Goal: Navigation & Orientation: Find specific page/section

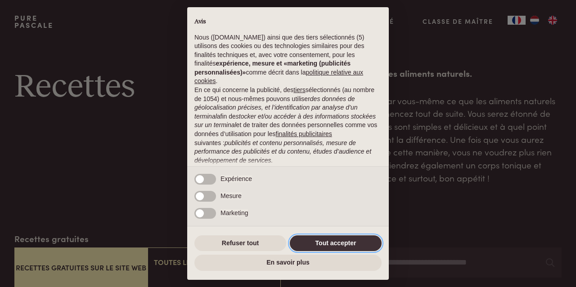
click at [321, 246] on button "Tout accepter" at bounding box center [336, 244] width 92 height 16
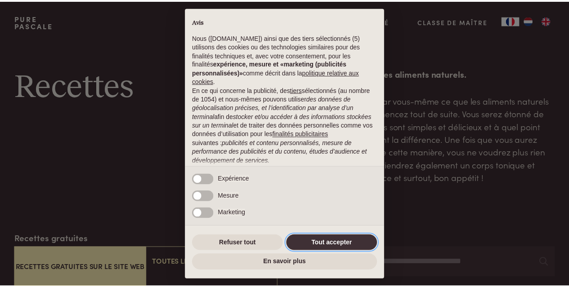
scroll to position [83, 0]
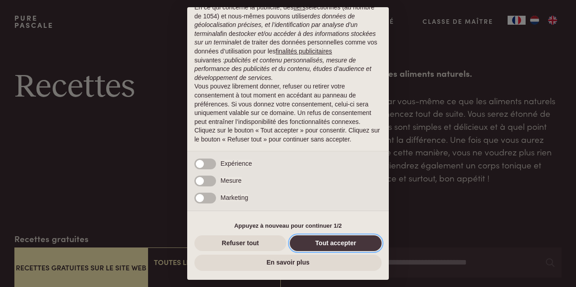
click at [321, 246] on button "Tout accepter" at bounding box center [336, 244] width 92 height 16
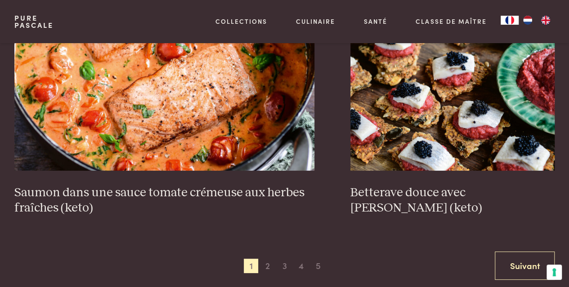
scroll to position [1685, 0]
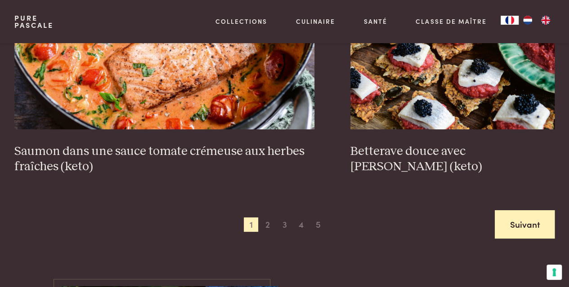
click at [516, 210] on link "Suivant" at bounding box center [525, 224] width 60 height 28
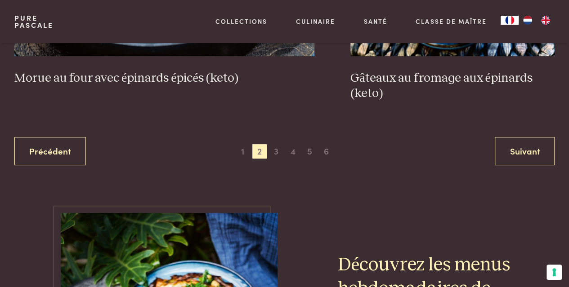
scroll to position [1763, 0]
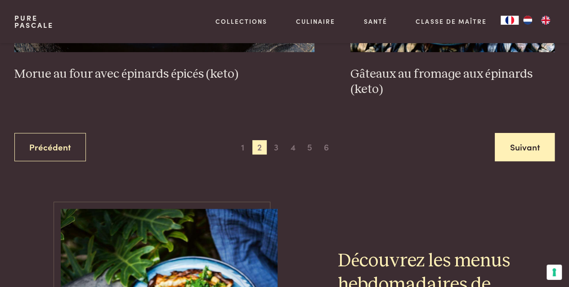
click at [515, 146] on link "Suivant" at bounding box center [525, 147] width 60 height 28
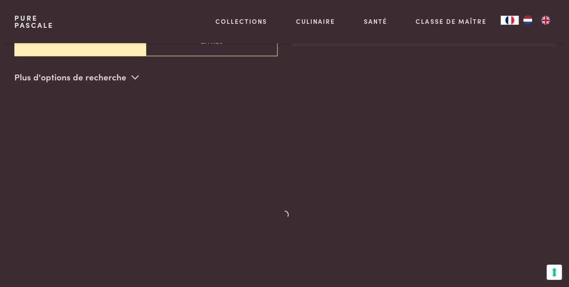
scroll to position [232, 0]
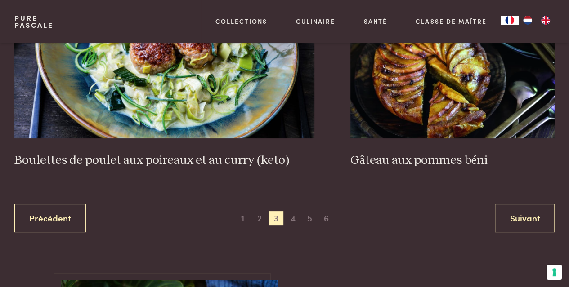
scroll to position [1757, 0]
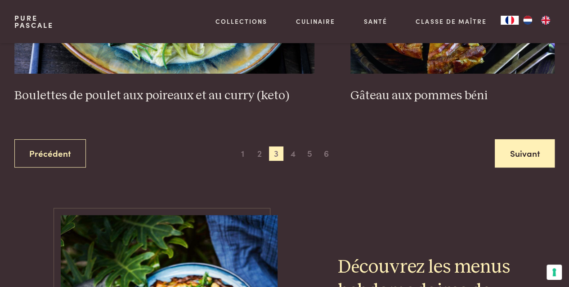
click at [519, 155] on link "Suivant" at bounding box center [525, 153] width 60 height 28
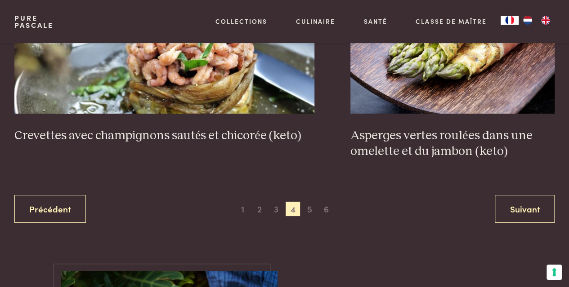
scroll to position [1707, 0]
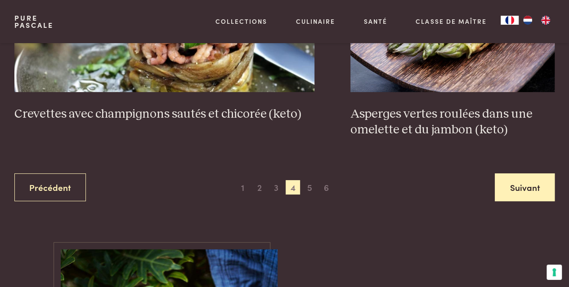
click at [523, 186] on link "Suivant" at bounding box center [525, 188] width 60 height 28
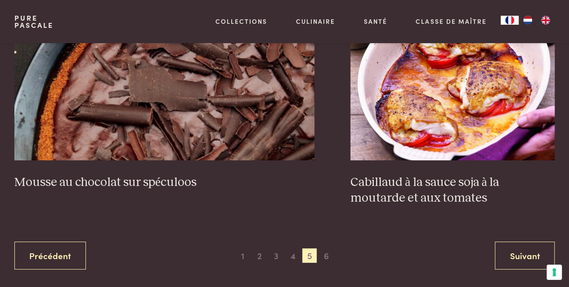
scroll to position [1759, 0]
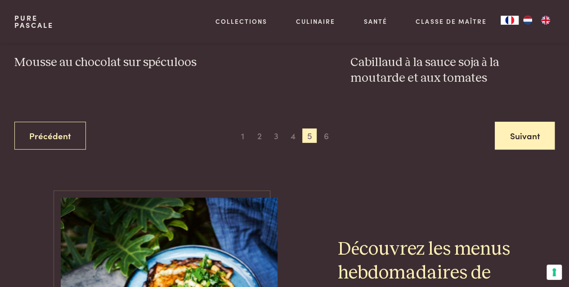
click at [526, 132] on link "Suivant" at bounding box center [525, 136] width 60 height 28
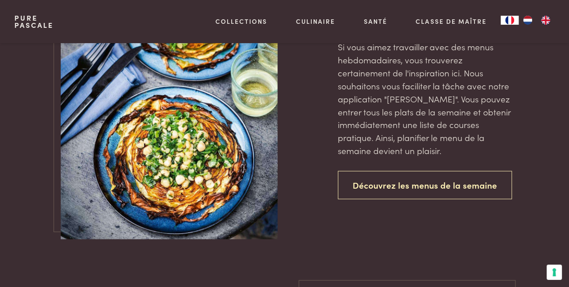
scroll to position [776, 0]
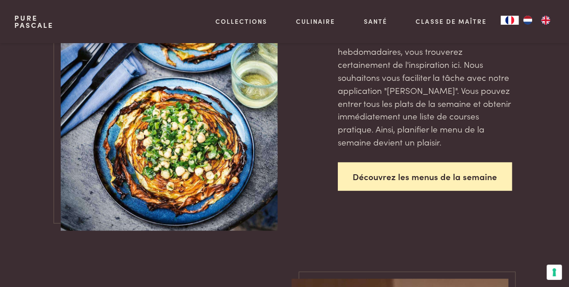
click at [451, 183] on link "Découvrez les menus de la semaine" at bounding box center [425, 176] width 174 height 28
